Goal: Task Accomplishment & Management: Manage account settings

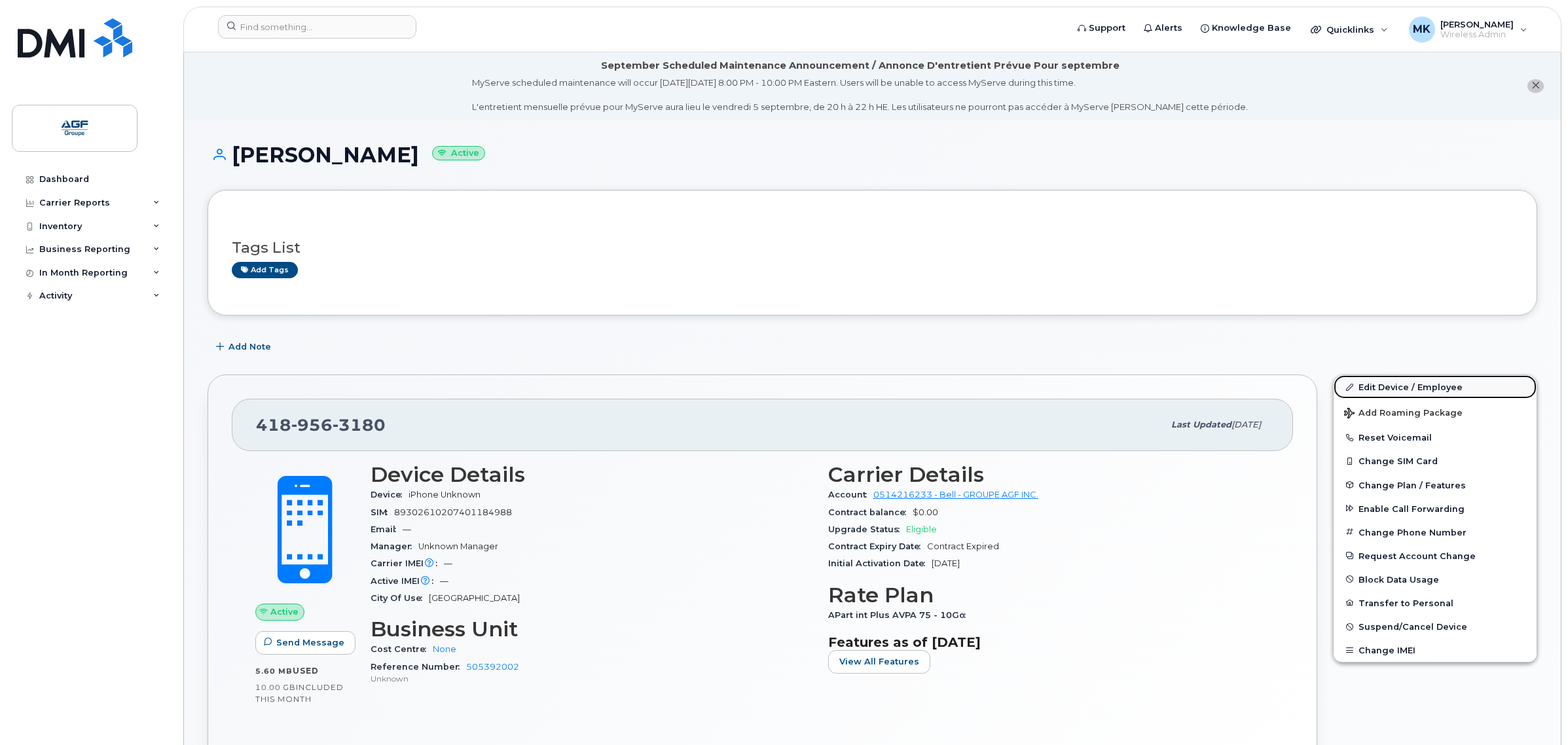
click at [1433, 377] on link "Edit Device / Employee" at bounding box center [1435, 387] width 203 height 23
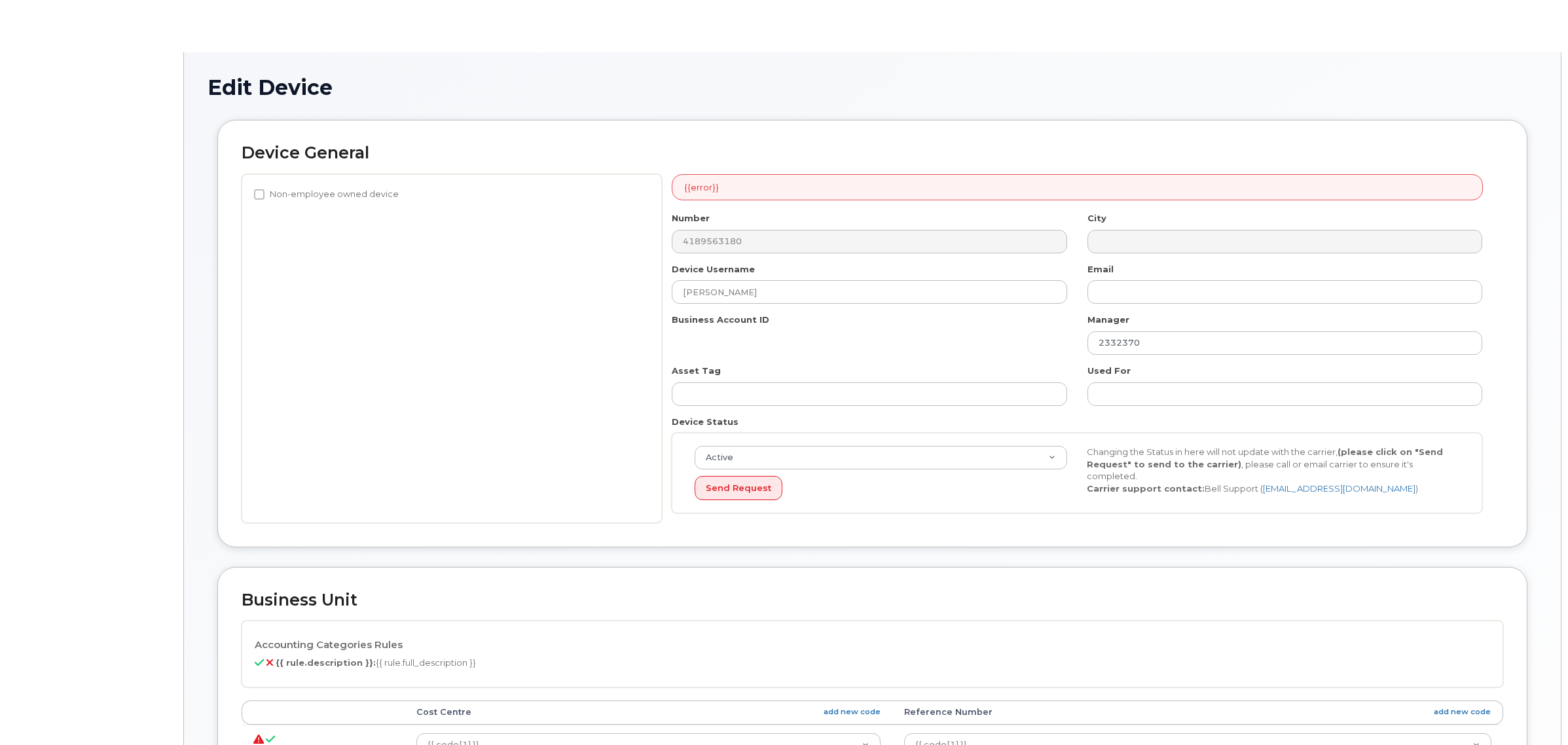
select select "33509680"
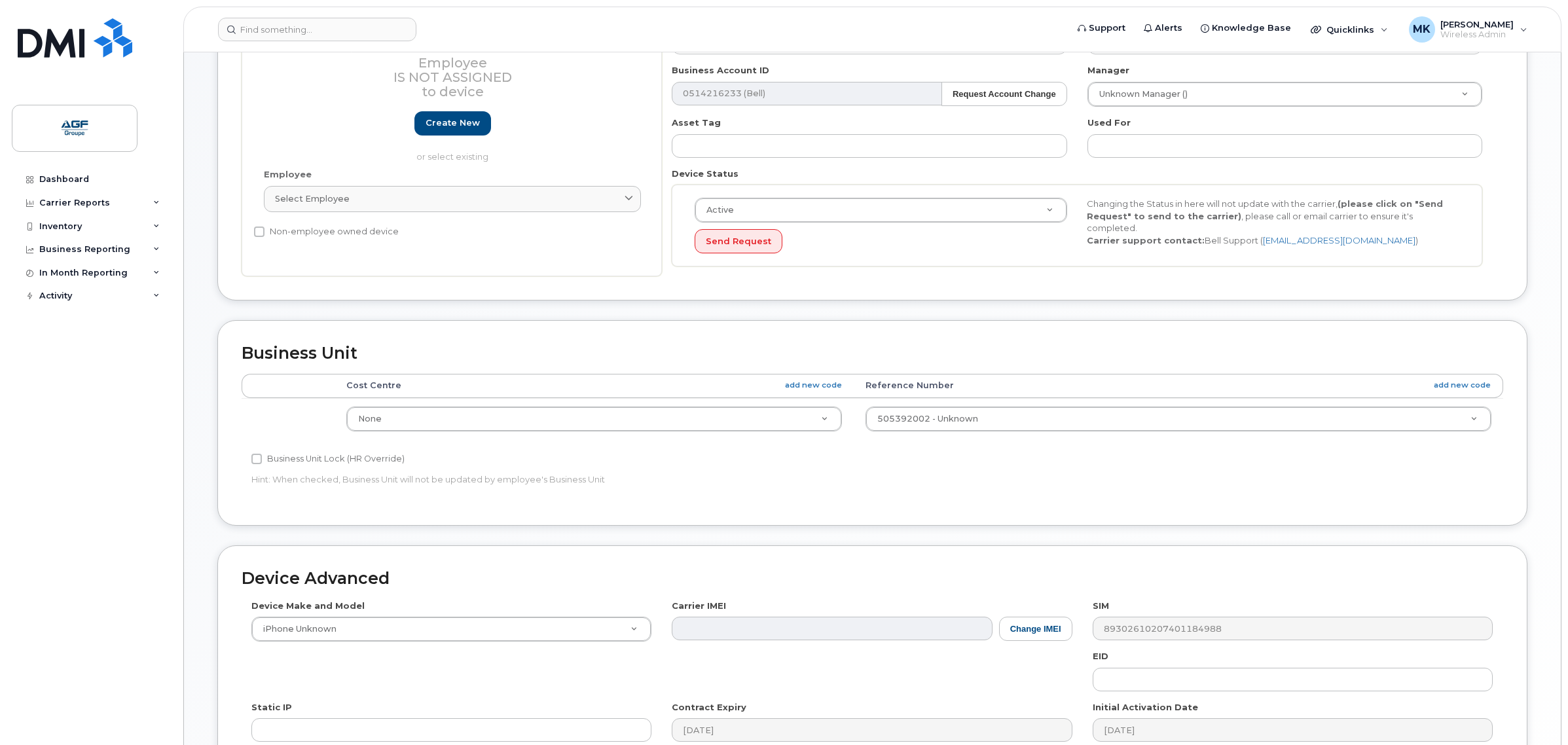
scroll to position [327, 0]
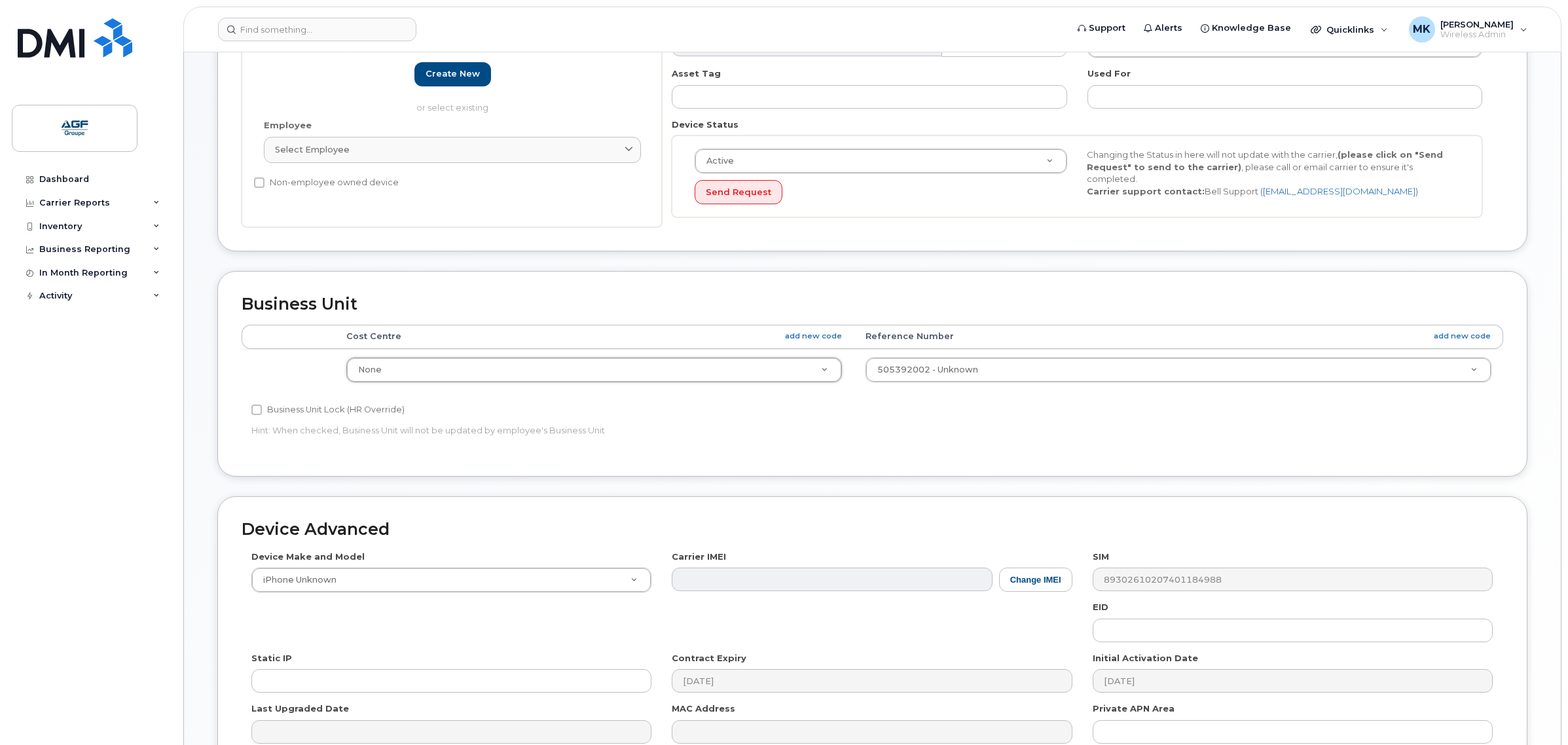
click at [1167, 439] on div "Accounting Categories Rules Cost Centre add new code Reference Number add new c…" at bounding box center [872, 388] width 1261 height 127
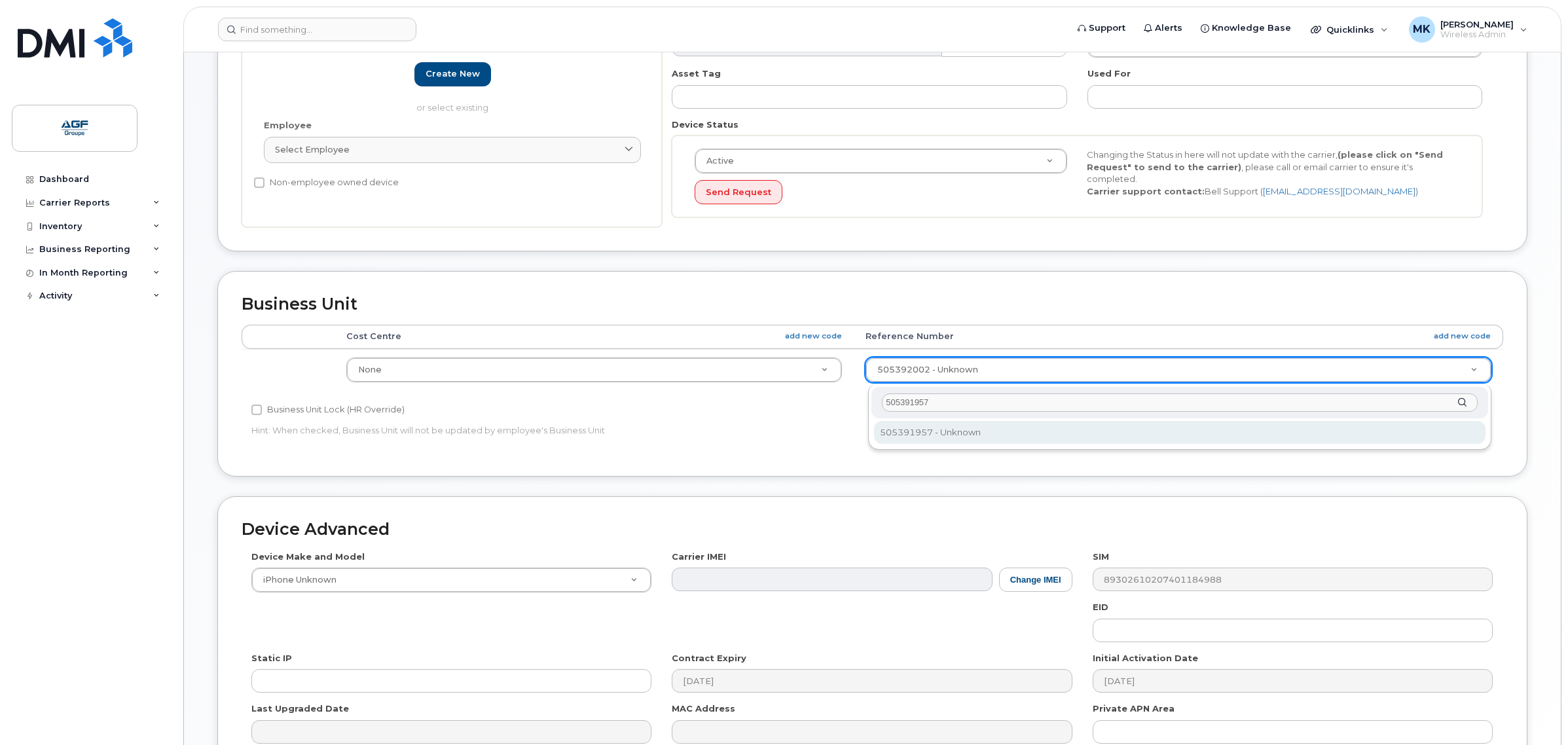
type input "505391957"
select select "33509679"
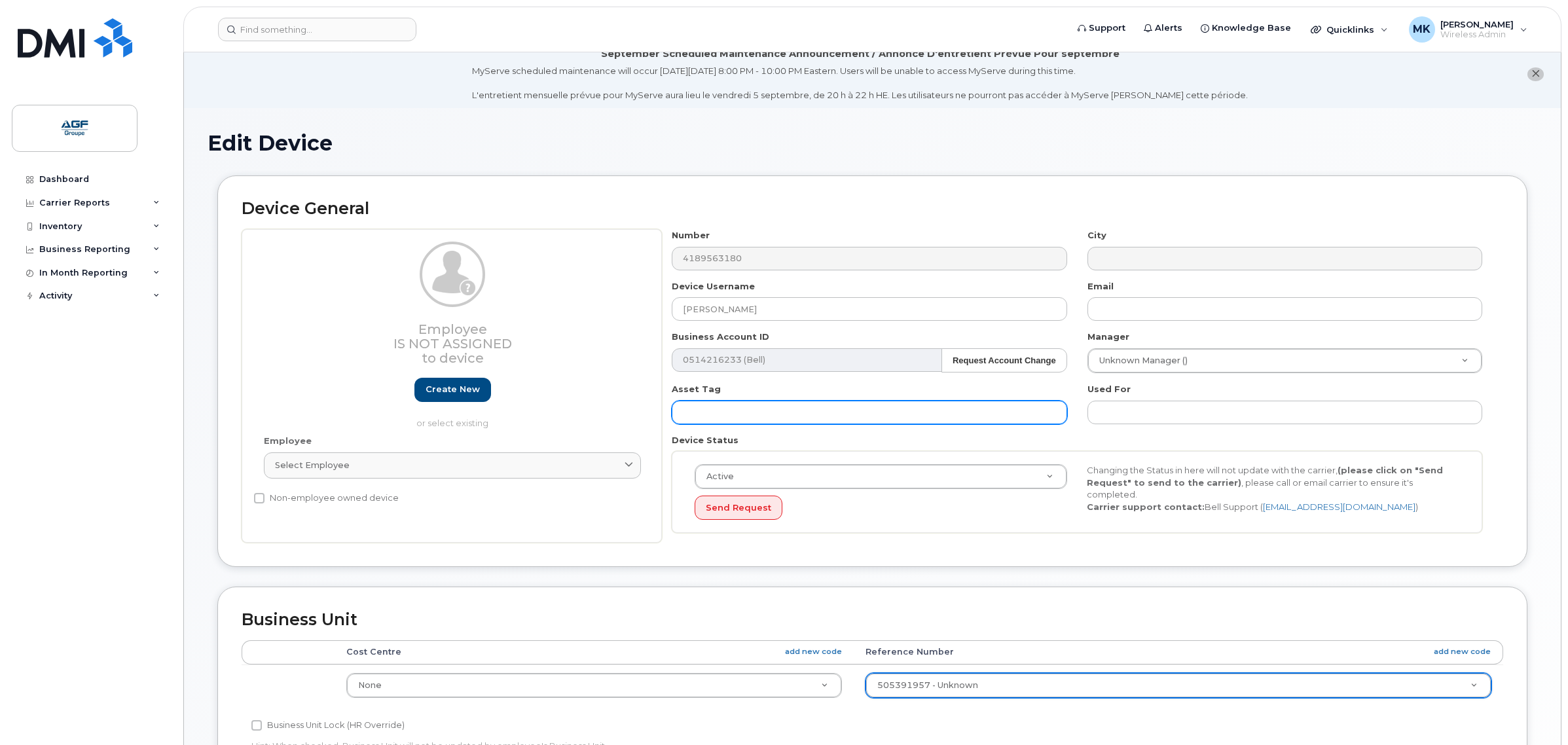
scroll to position [0, 0]
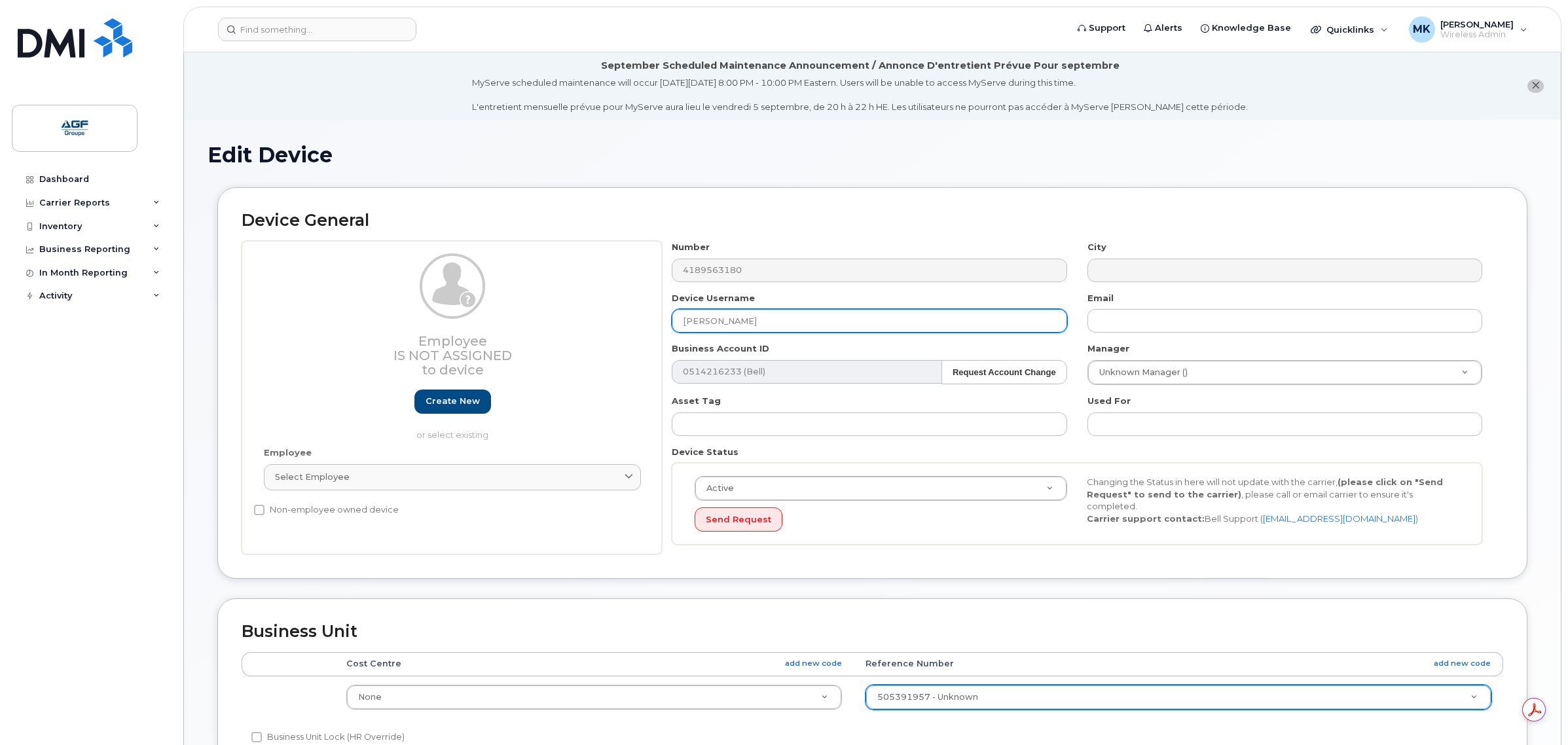
drag, startPoint x: 832, startPoint y: 315, endPoint x: 631, endPoint y: 327, distance: 201.4
click at [631, 327] on div "Employee Is not assigned to device Create new or select existing Employee Selec…" at bounding box center [872, 398] width 1261 height 314
paste input "[PERSON_NAME]"
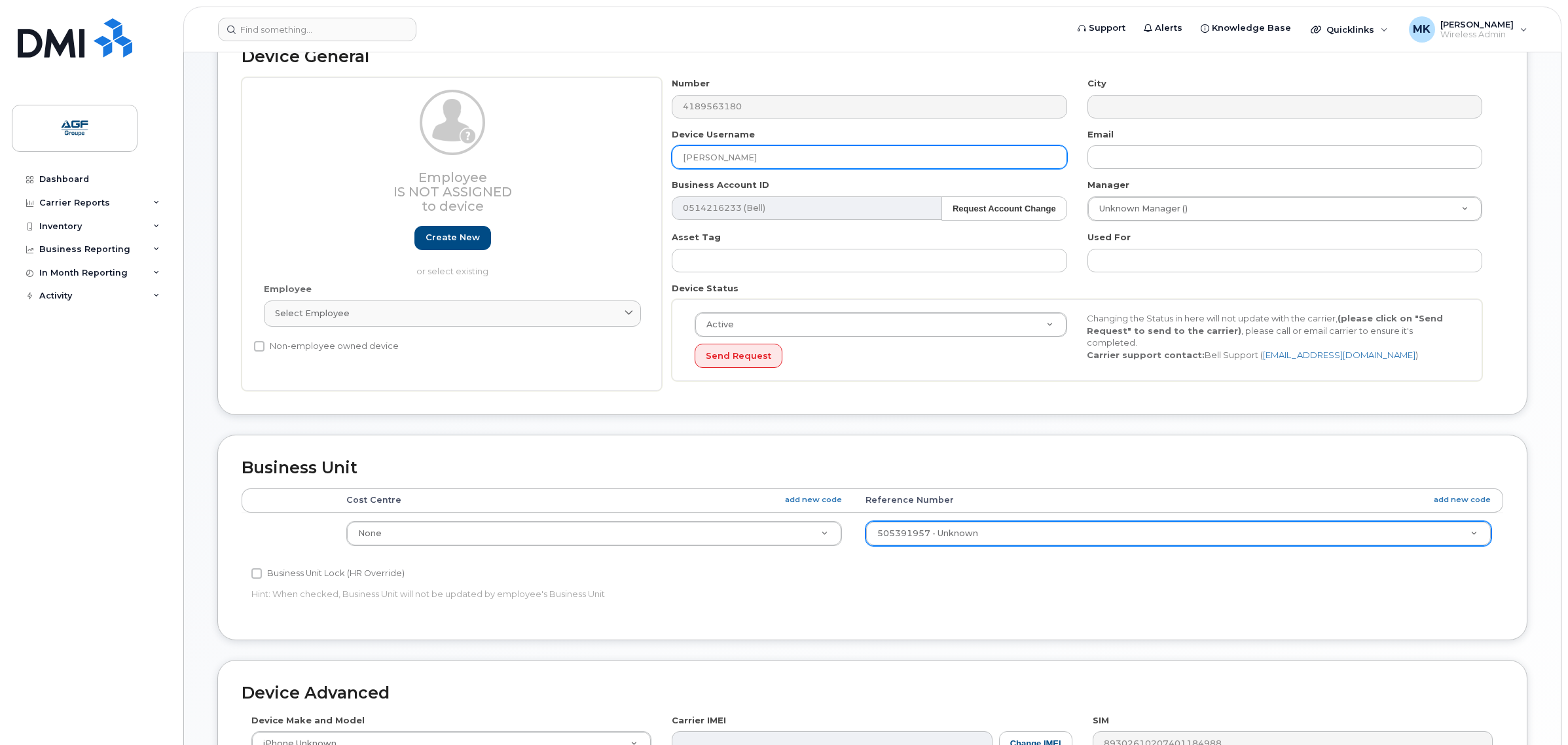
scroll to position [472, 0]
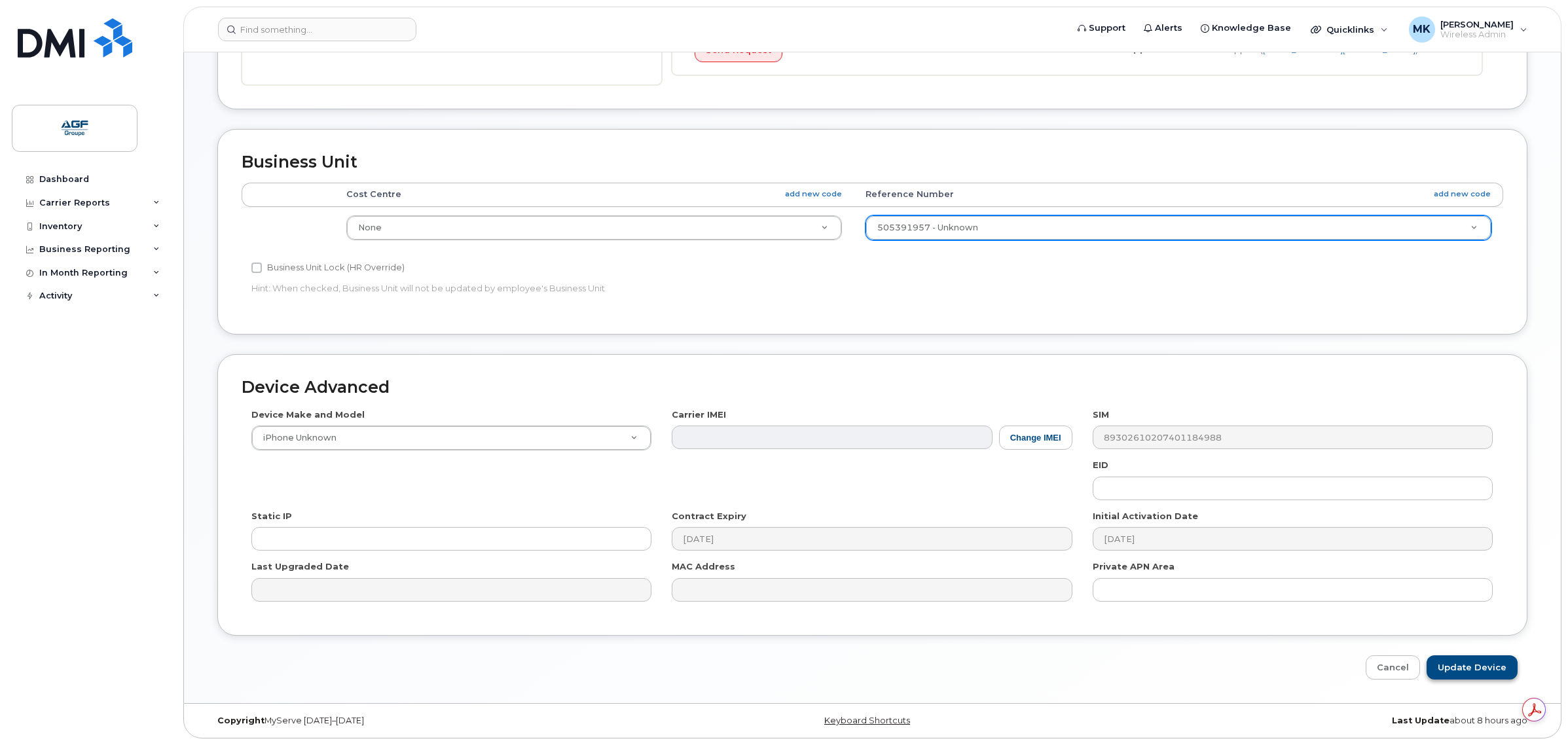
type input "[PERSON_NAME]"
click at [1443, 662] on input "Update Device" at bounding box center [1471, 667] width 91 height 24
type input "Saving..."
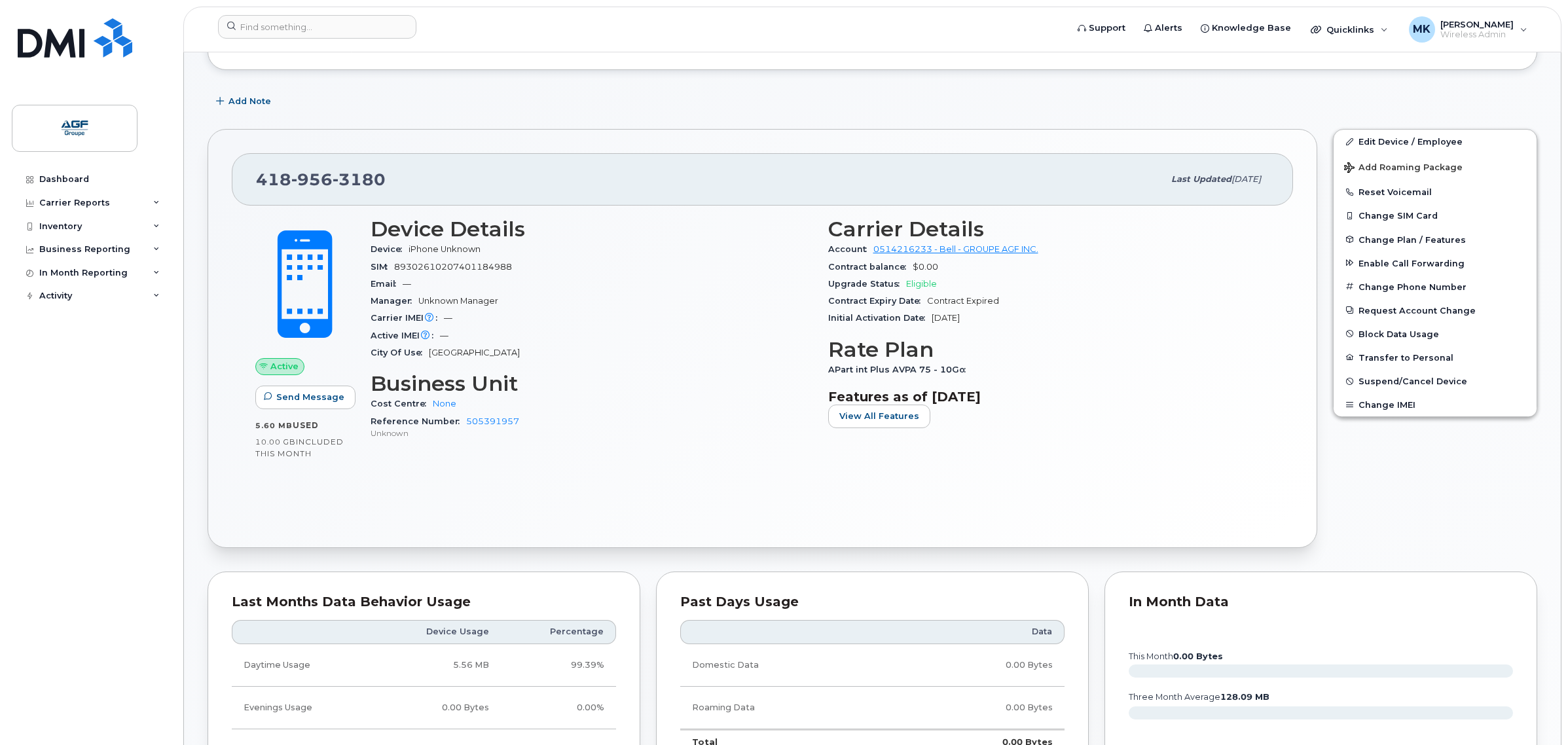
scroll to position [164, 0]
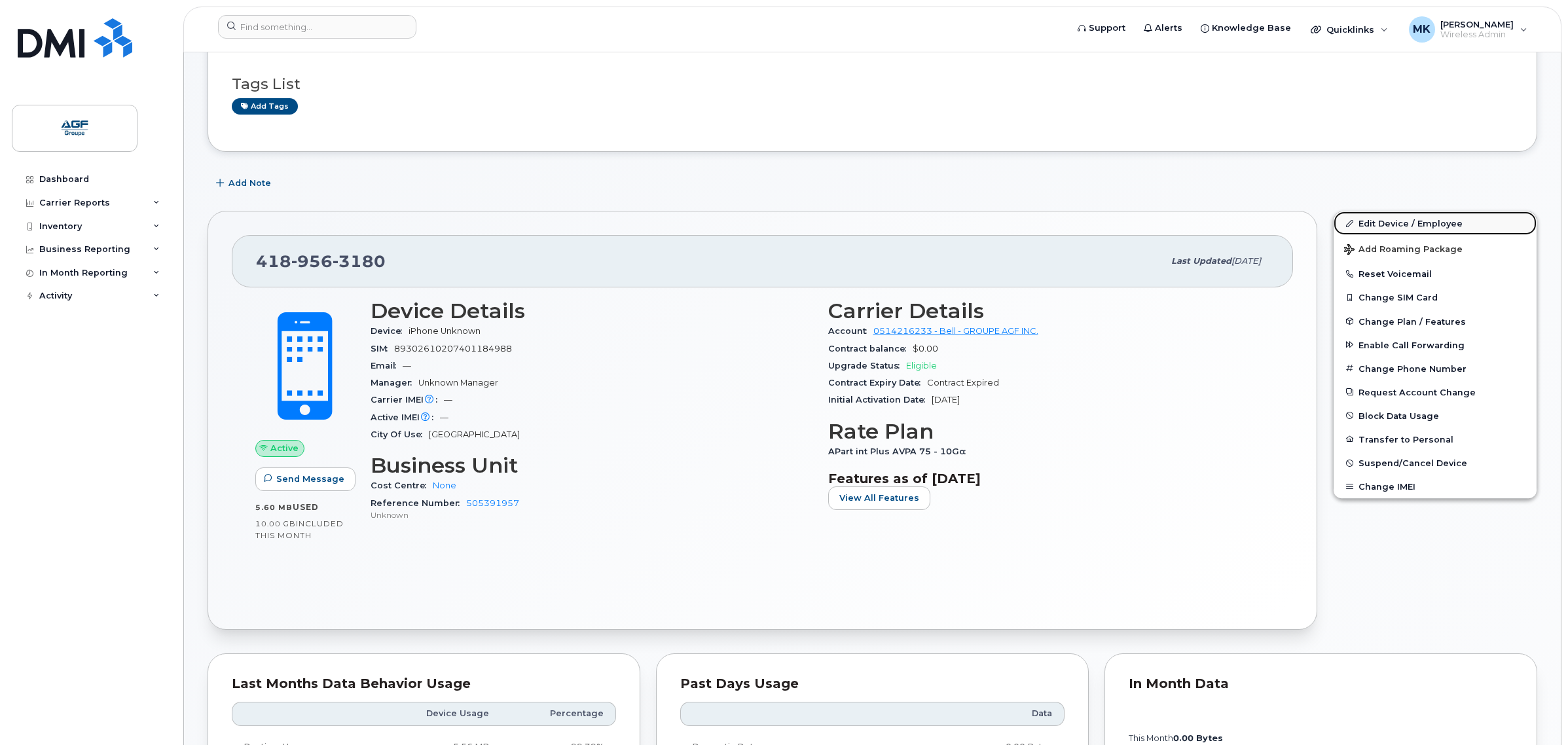
click at [1416, 226] on link "Edit Device / Employee" at bounding box center [1435, 223] width 203 height 23
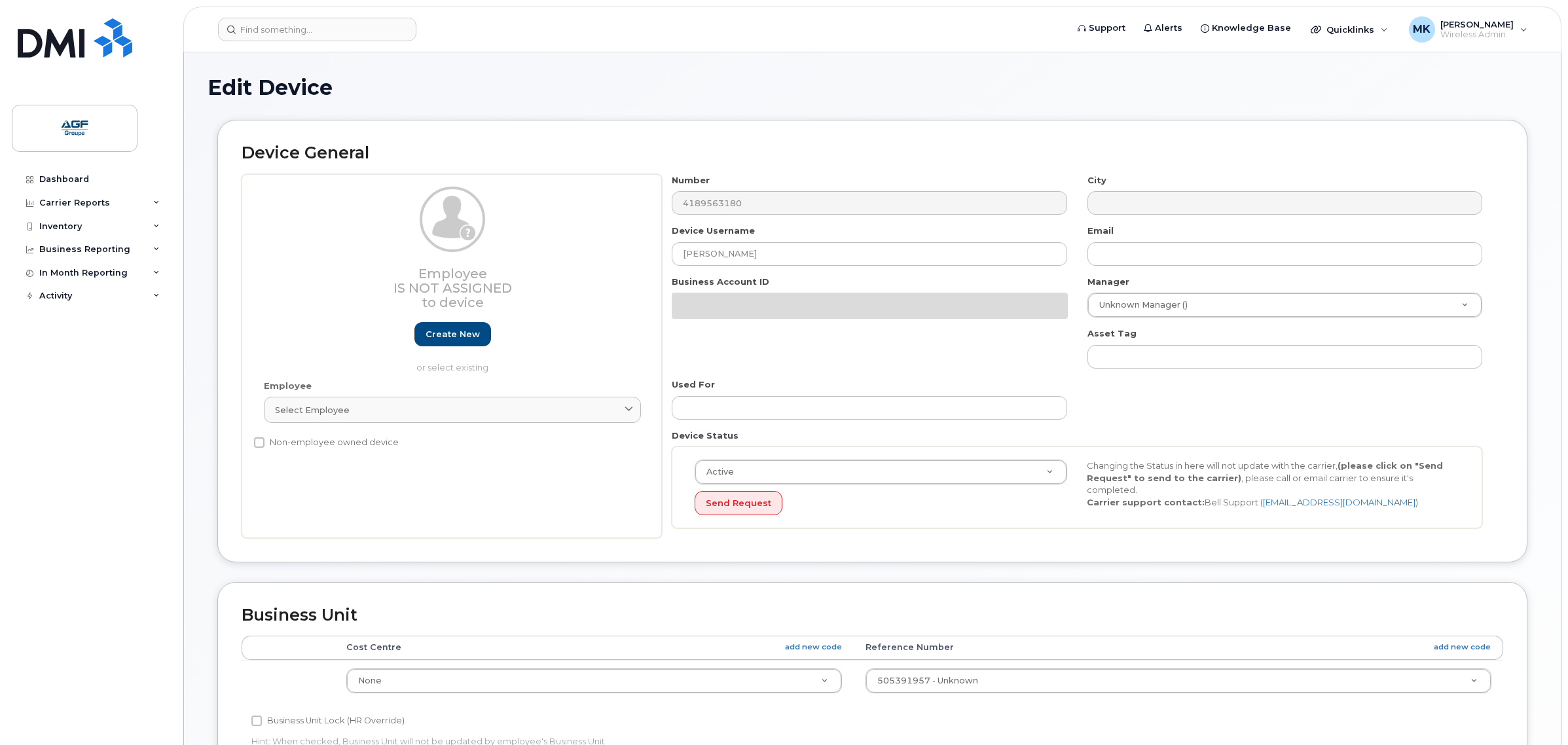
select select "33509679"
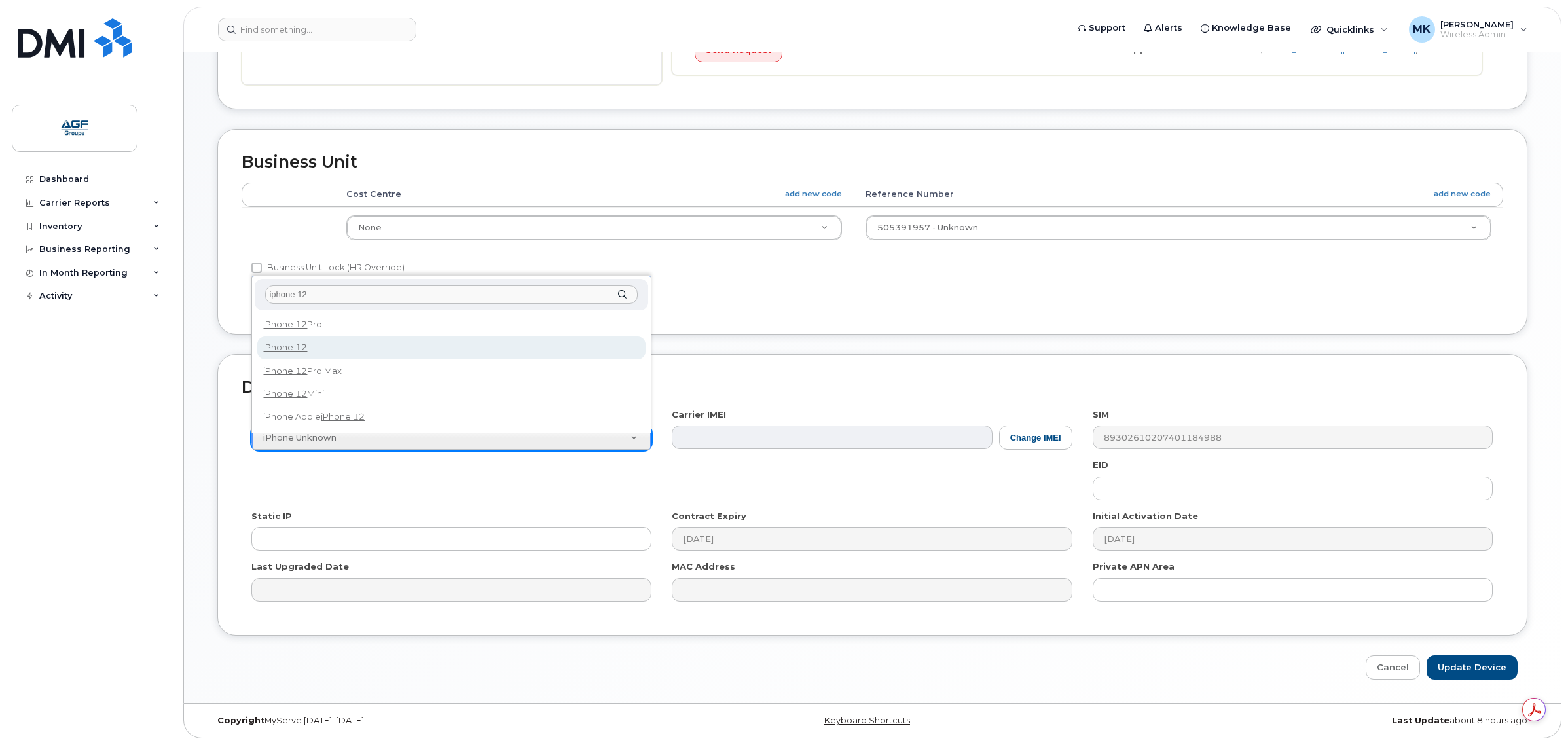
type input "iphone 12"
select select "2435"
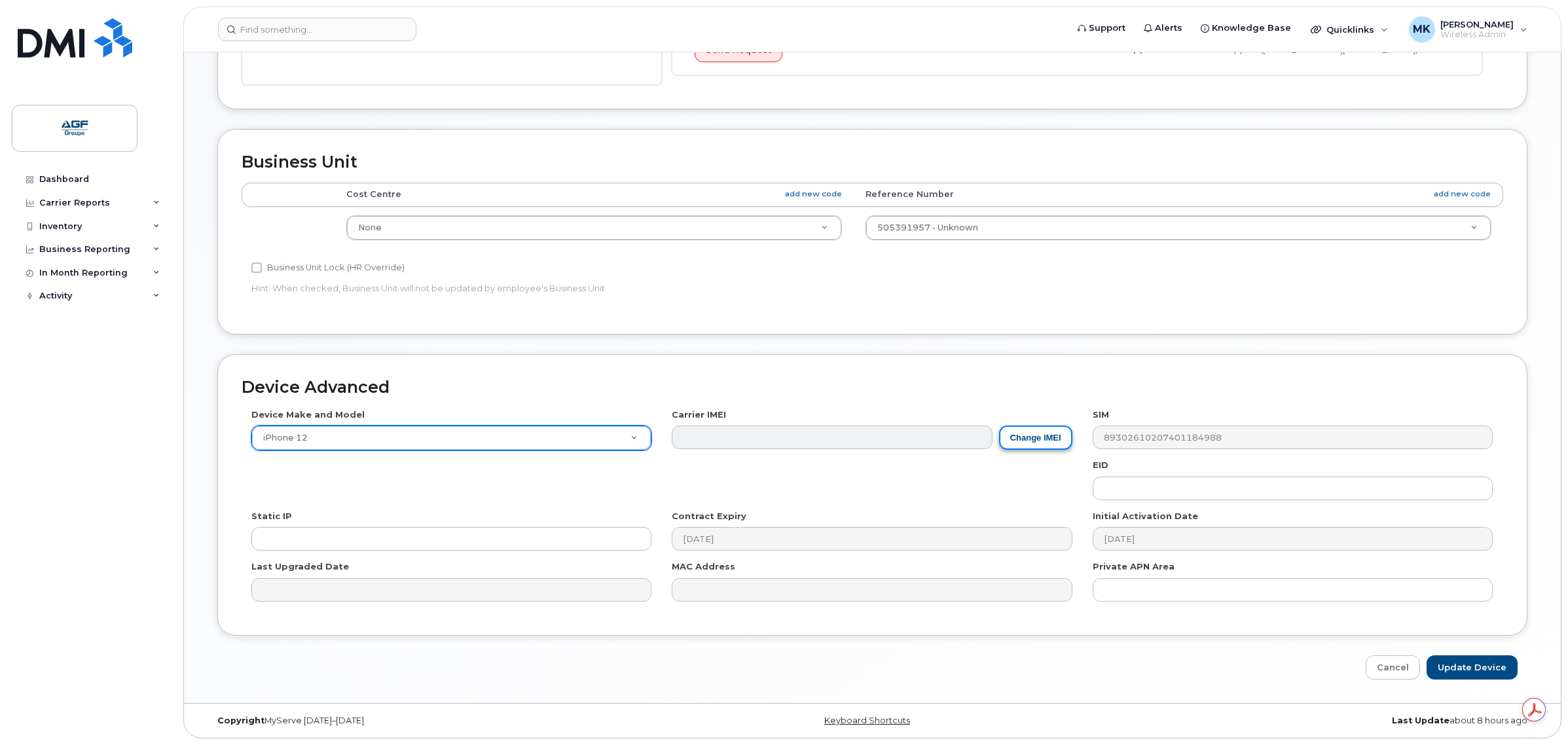
click at [1028, 436] on button "Change IMEI" at bounding box center [1036, 437] width 74 height 24
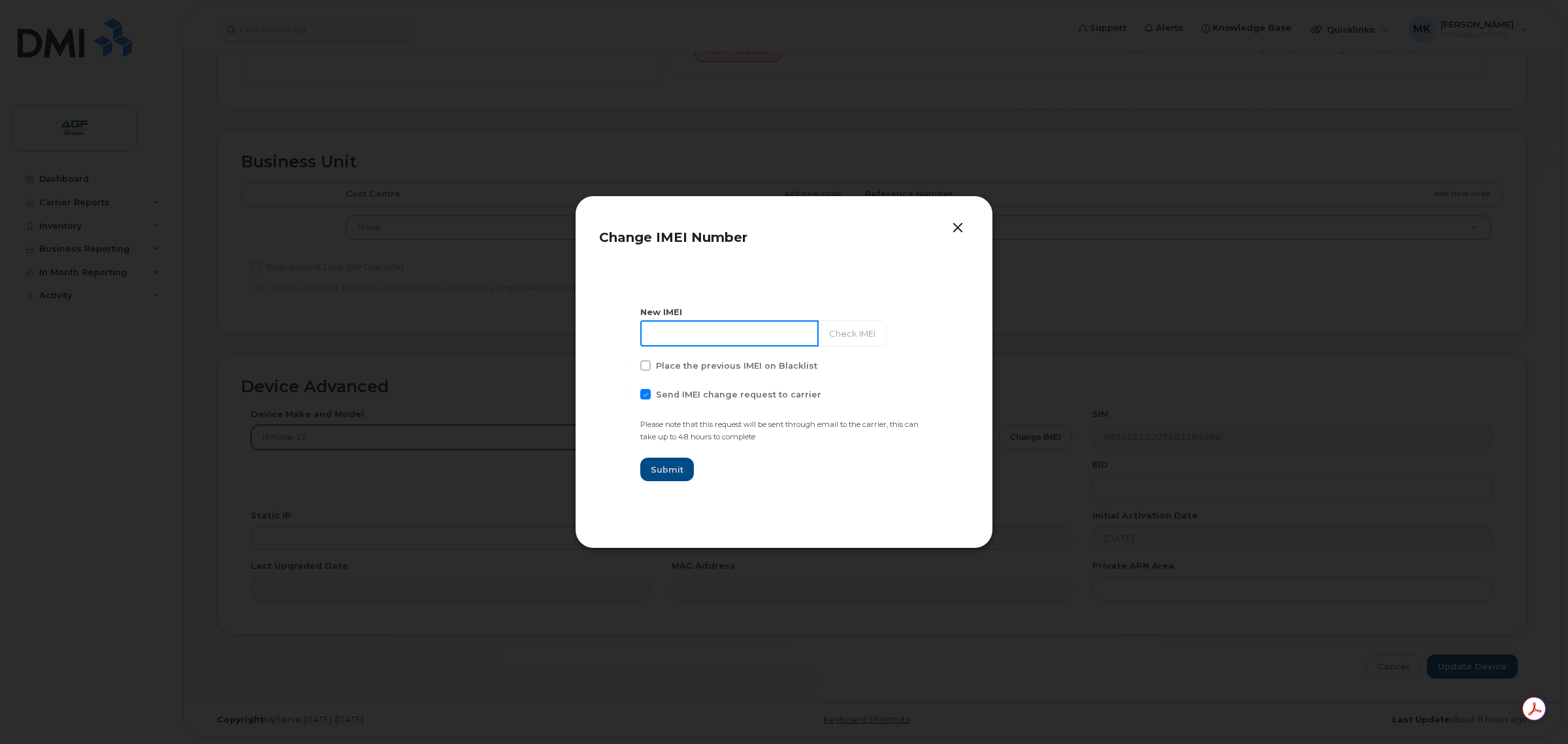
click at [716, 333] on input at bounding box center [729, 333] width 178 height 26
type input "355984575814369"
click at [662, 399] on span "Send IMEI change request to carrier" at bounding box center [738, 394] width 165 height 9
click at [631, 396] on input "Send IMEI change request to carrier" at bounding box center [627, 392] width 7 height 7
checkbox input "false"
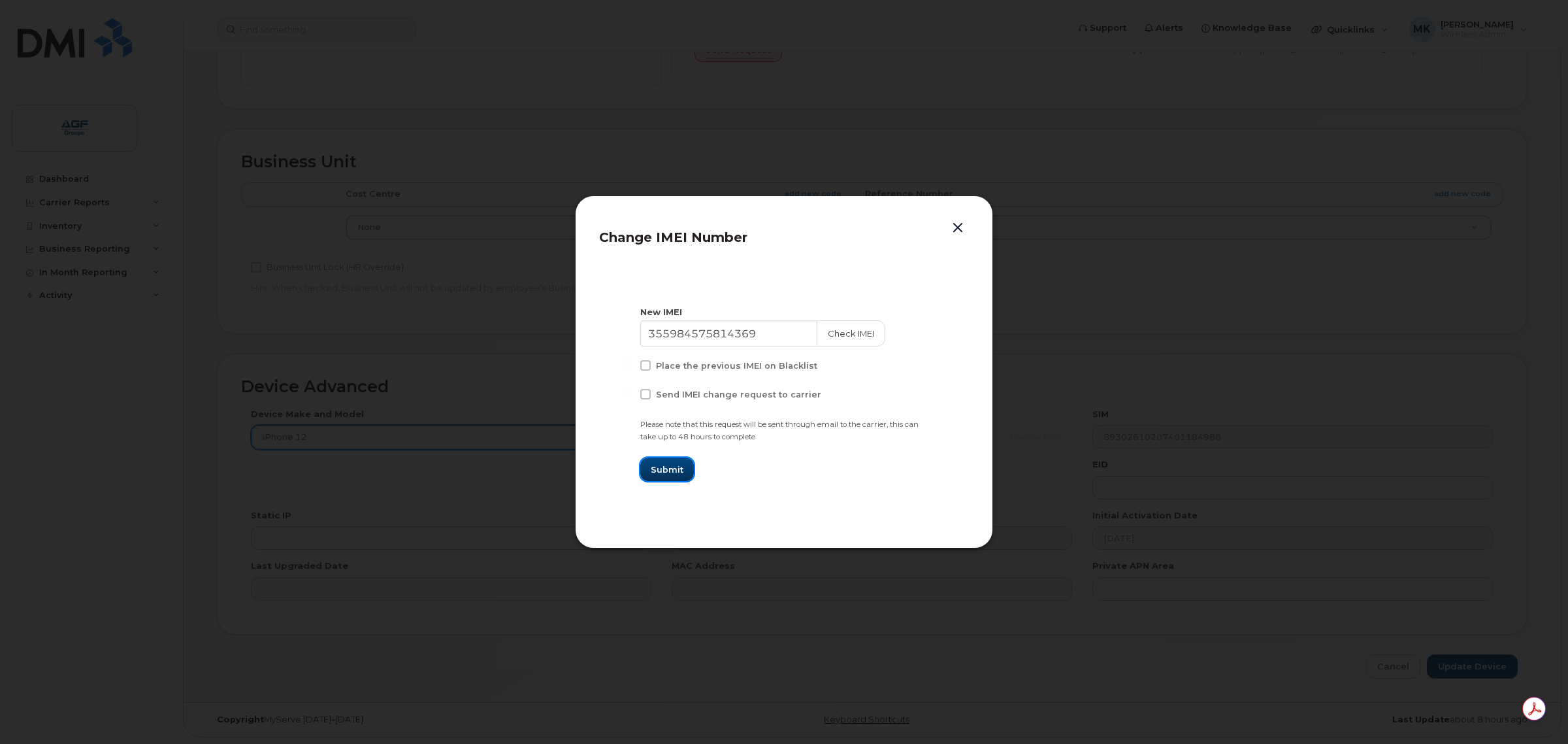
click at [670, 474] on span "Submit" at bounding box center [667, 469] width 33 height 12
type input "355984575814369"
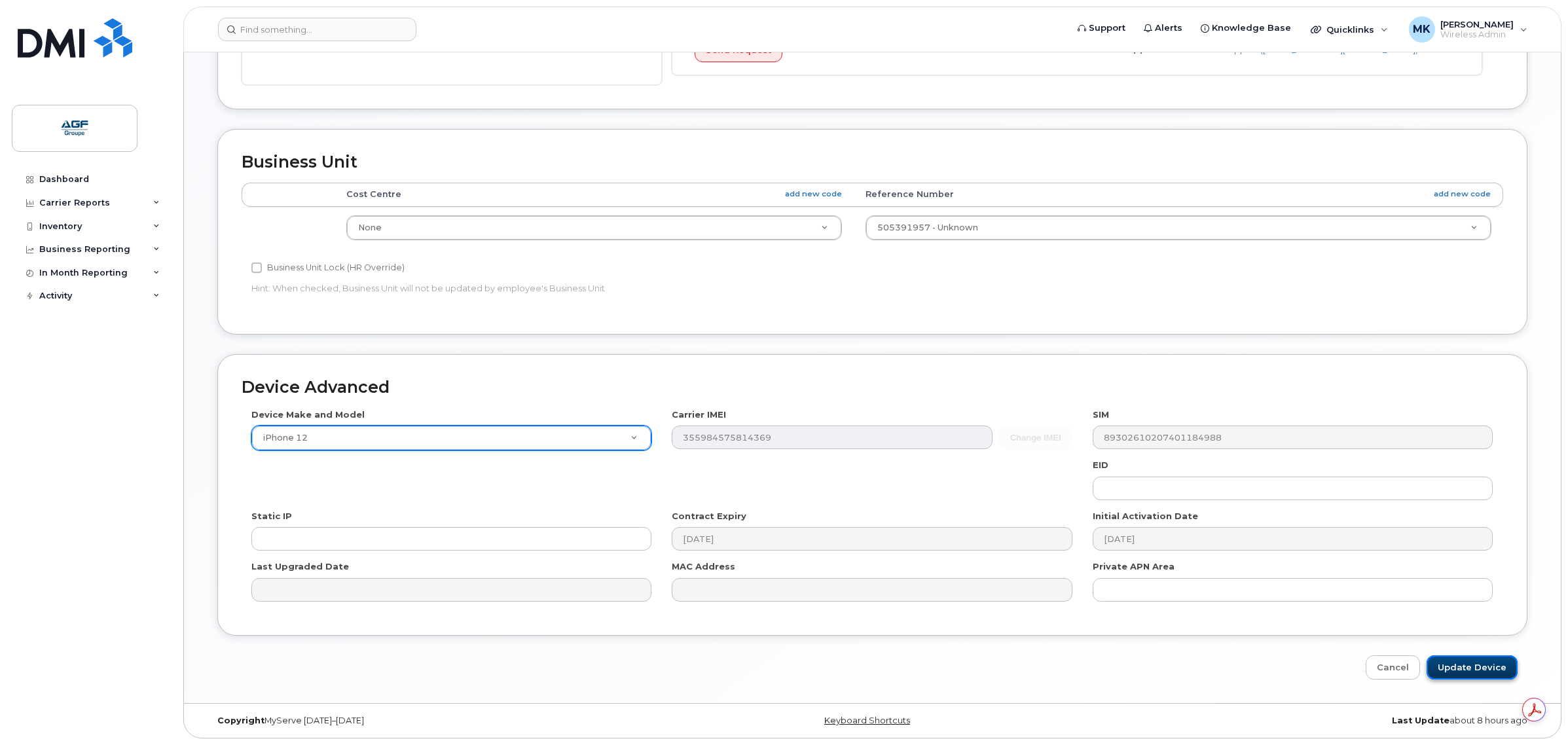
click at [1453, 665] on input "Update Device" at bounding box center [1471, 667] width 91 height 24
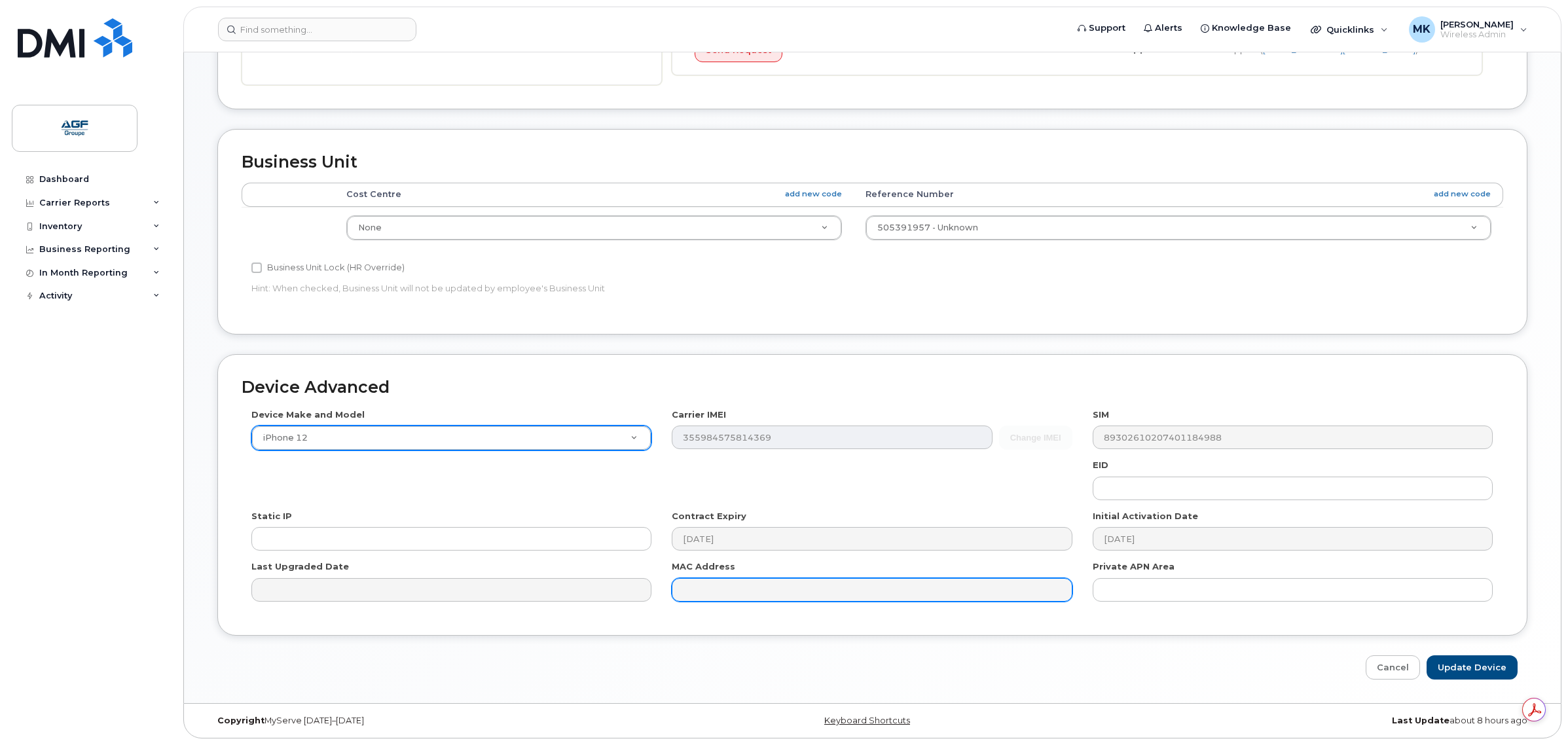
type input "Saving..."
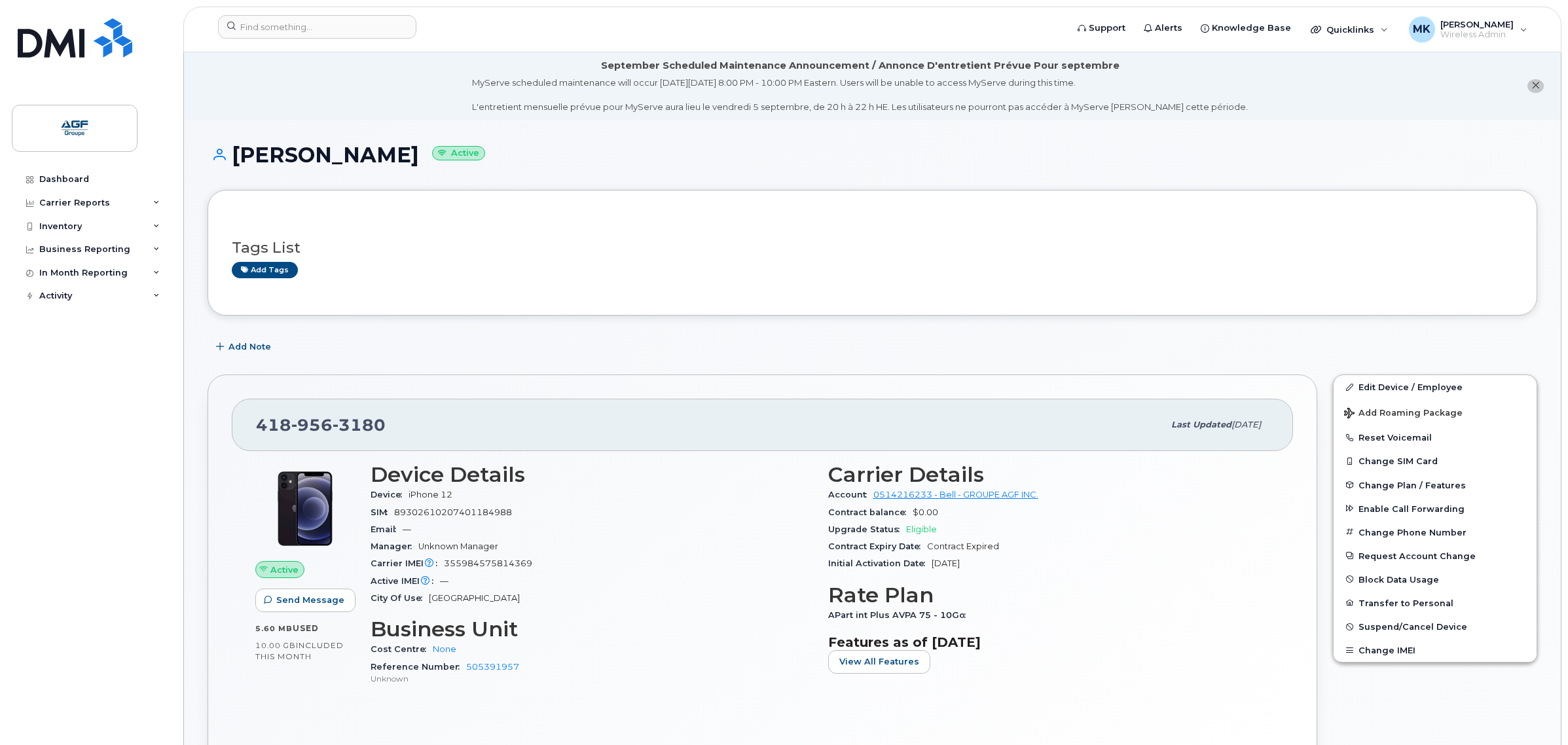
click at [728, 544] on div "Manager Unknown Manager" at bounding box center [591, 546] width 442 height 17
click at [673, 620] on h3 "Business Unit" at bounding box center [591, 629] width 442 height 23
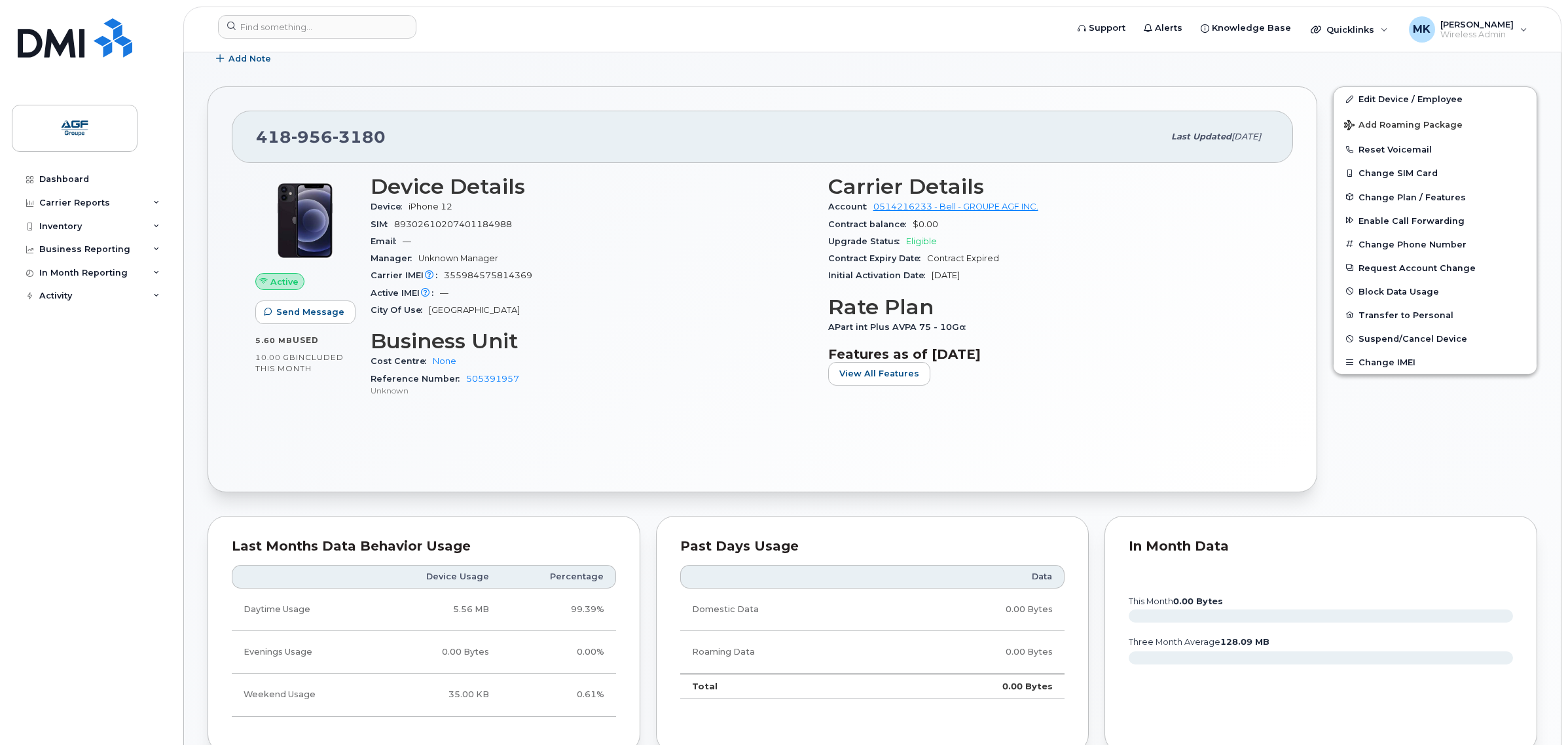
scroll to position [164, 0]
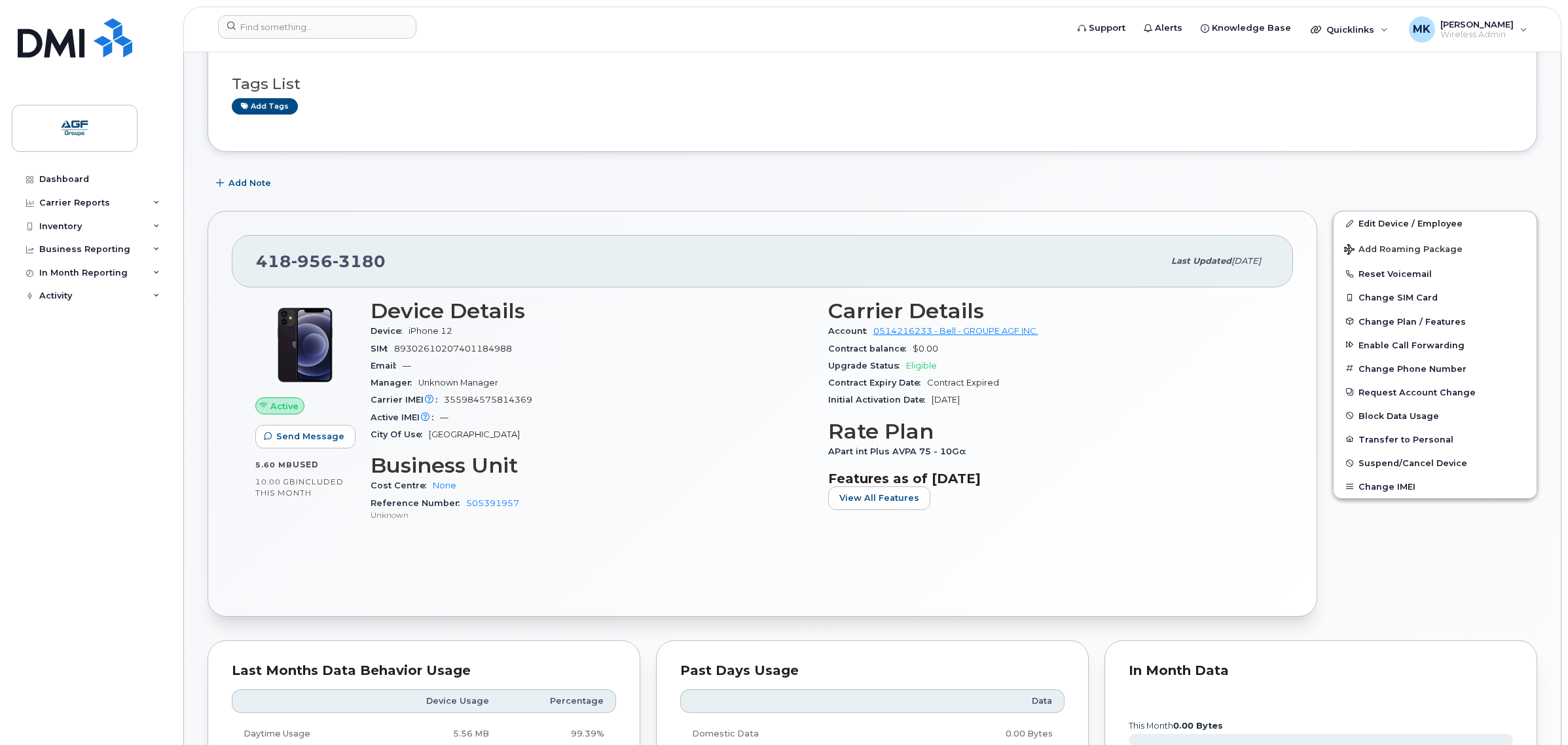
click at [662, 588] on div "Active Send Message 5.60 MB  used 10.00 GB  included this month Device Details …" at bounding box center [762, 440] width 1061 height 305
drag, startPoint x: 400, startPoint y: 254, endPoint x: 235, endPoint y: 256, distance: 165.0
click at [235, 256] on div "[PHONE_NUMBER] Last updated [DATE]" at bounding box center [762, 261] width 1061 height 52
copy span "[PHONE_NUMBER]"
click at [445, 251] on div "[PHONE_NUMBER]" at bounding box center [709, 261] width 907 height 28
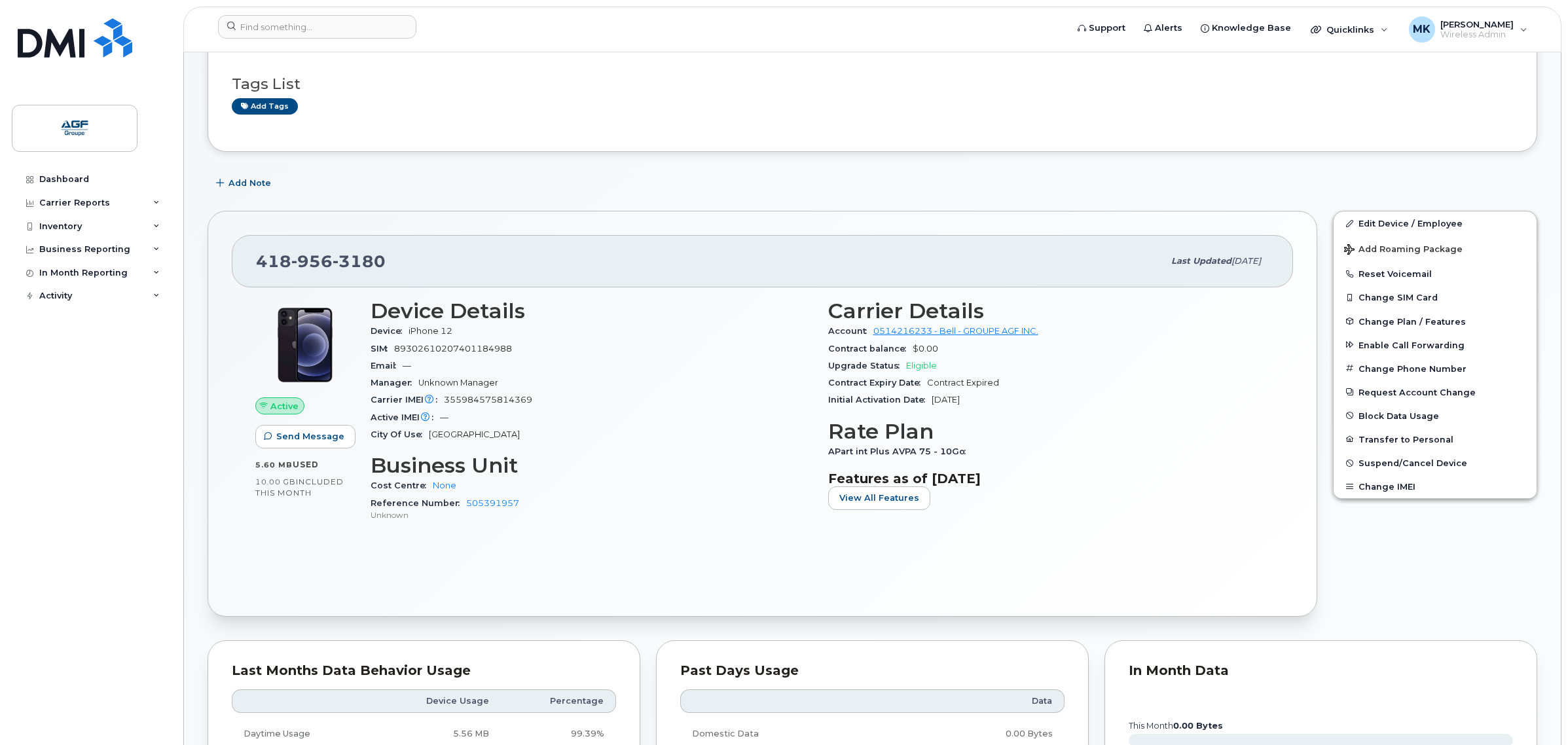
click at [655, 64] on div "Tags List Add tags" at bounding box center [872, 89] width 1281 height 50
